Goal: Task Accomplishment & Management: Manage account settings

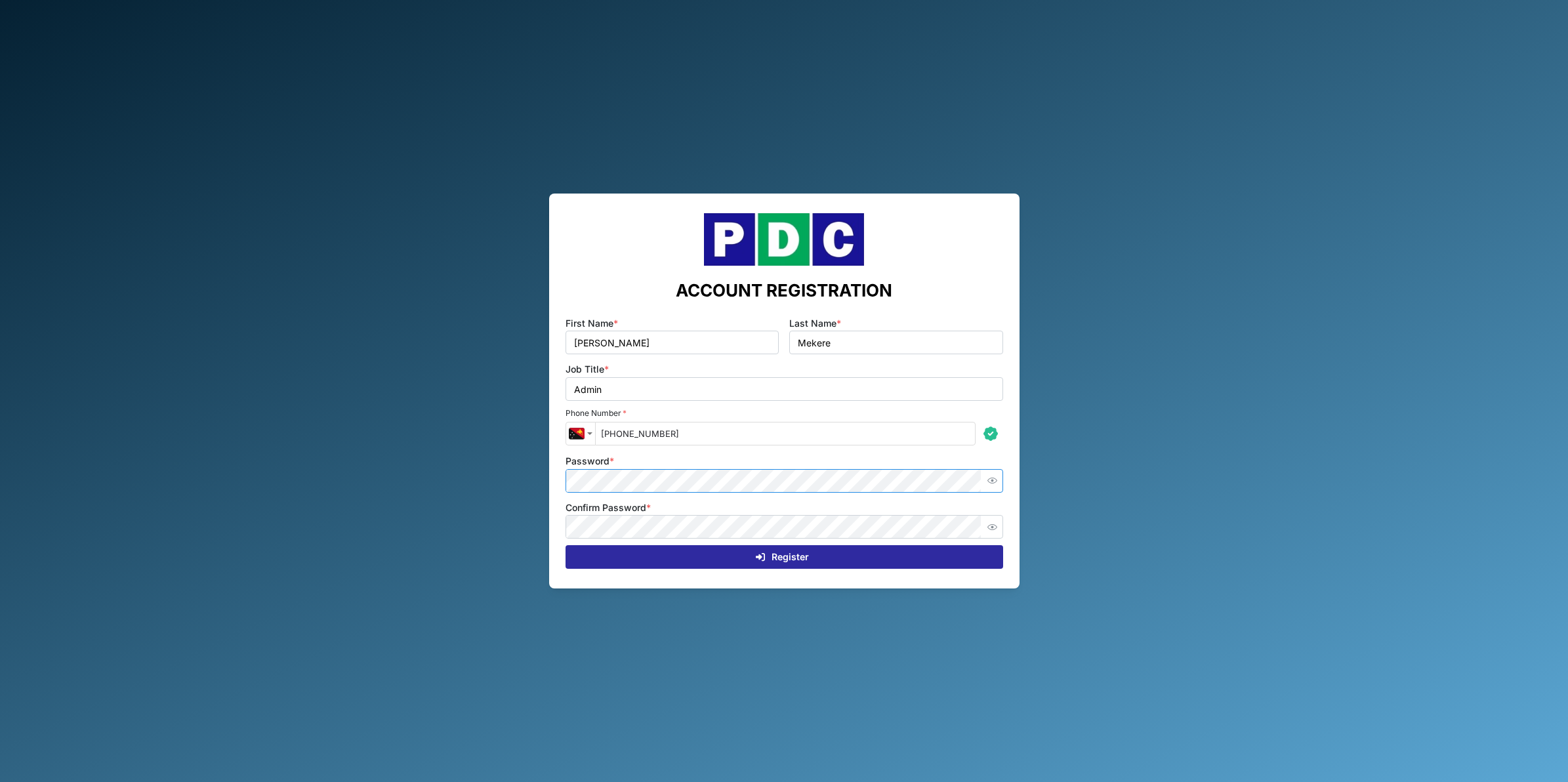
click at [989, 484] on icon "button" at bounding box center [993, 480] width 10 height 10
click at [991, 530] on icon "button" at bounding box center [993, 527] width 10 height 10
click at [917, 554] on div "Register" at bounding box center [782, 556] width 416 height 22
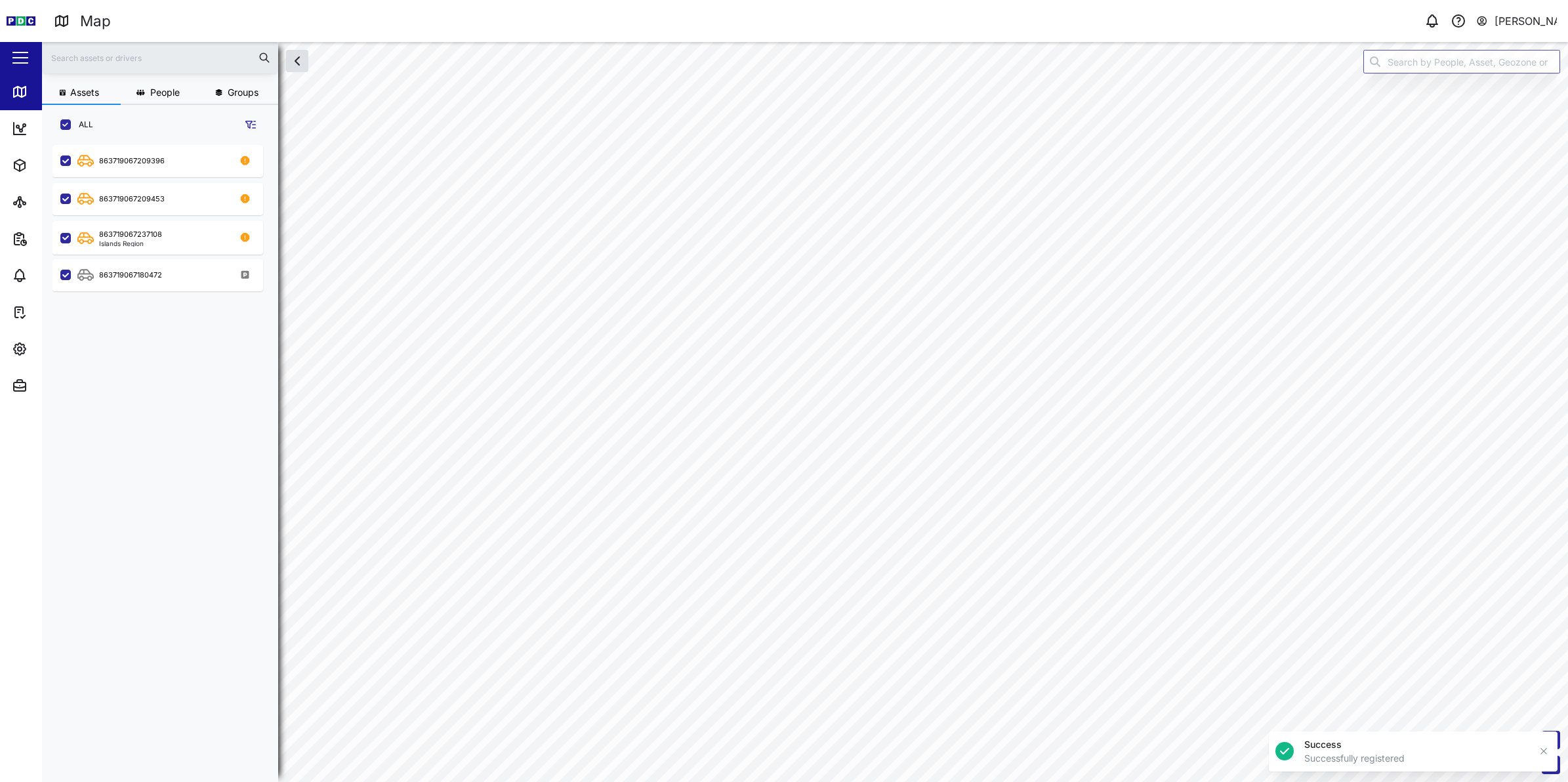
scroll to position [619, 204]
checkbox input "false"
click at [25, 355] on icon "button" at bounding box center [20, 349] width 16 height 16
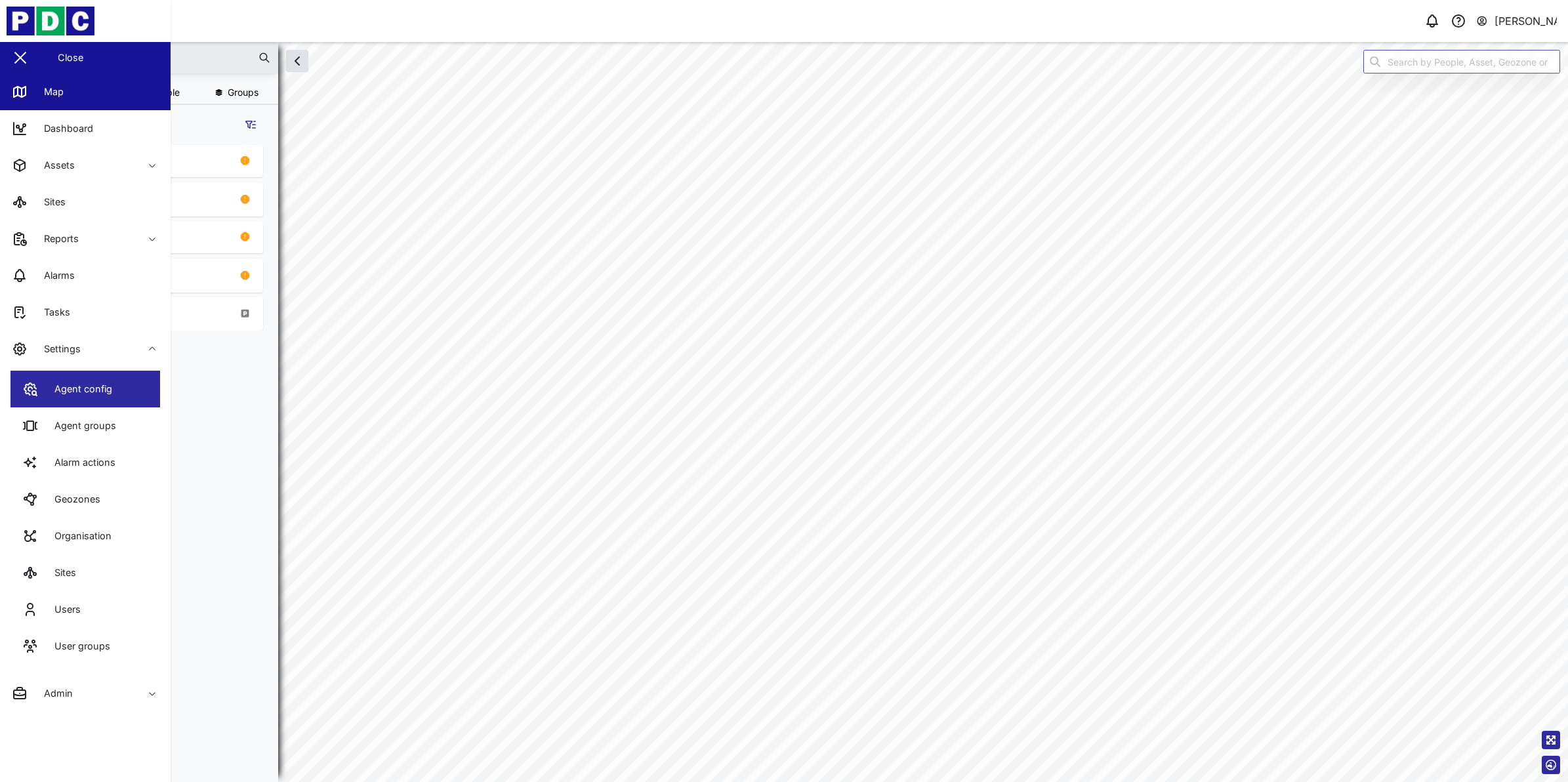
click at [65, 385] on div "Agent config" at bounding box center [78, 389] width 67 height 14
